Goal: Transaction & Acquisition: Obtain resource

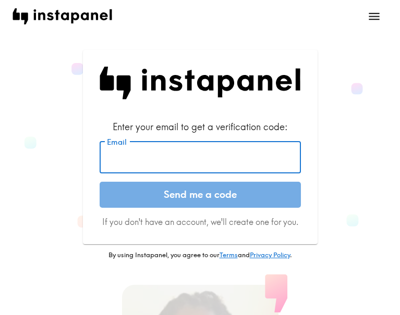
click at [177, 166] on input "Email" at bounding box center [200, 157] width 201 height 32
paste input "[EMAIL_ADDRESS][DOMAIN_NAME]"
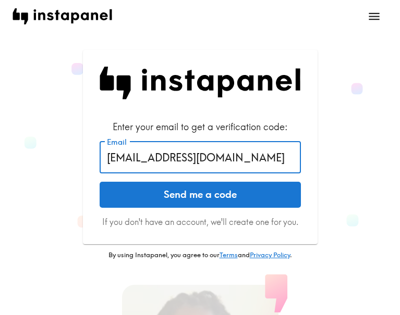
type input "[EMAIL_ADDRESS][DOMAIN_NAME]"
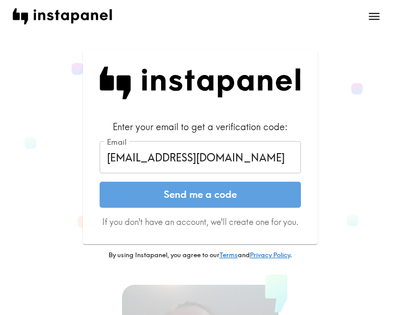
click at [179, 202] on button "Send me a code" at bounding box center [200, 195] width 201 height 26
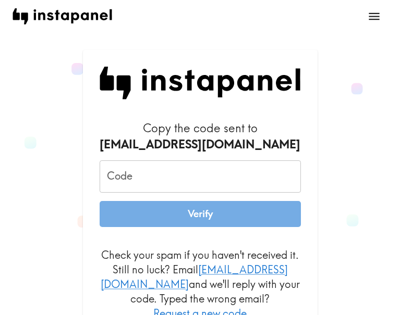
click at [199, 185] on input "Code" at bounding box center [200, 177] width 201 height 32
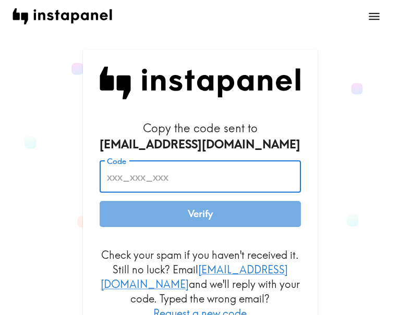
paste input "rgR_et8_ffK"
type input "rgR_et8_ffK"
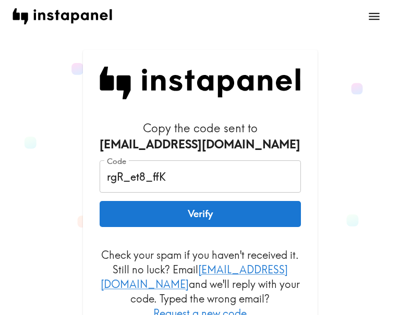
click at [233, 211] on button "Verify" at bounding box center [200, 214] width 201 height 26
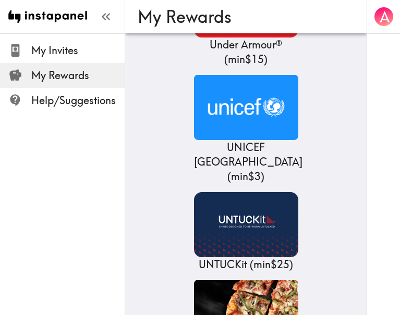
scroll to position [24123, 0]
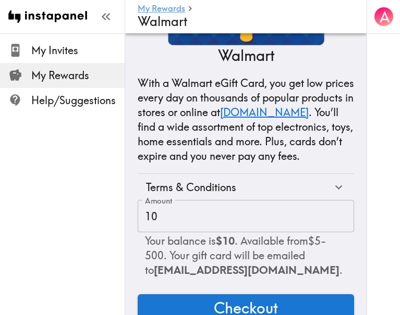
scroll to position [151, 0]
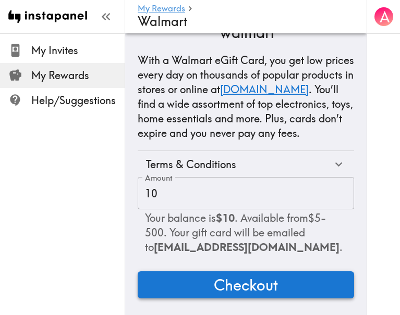
click at [313, 272] on button "Checkout" at bounding box center [246, 285] width 216 height 27
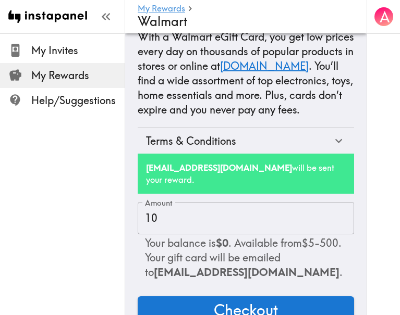
scroll to position [199, 0]
